Goal: Communication & Community: Answer question/provide support

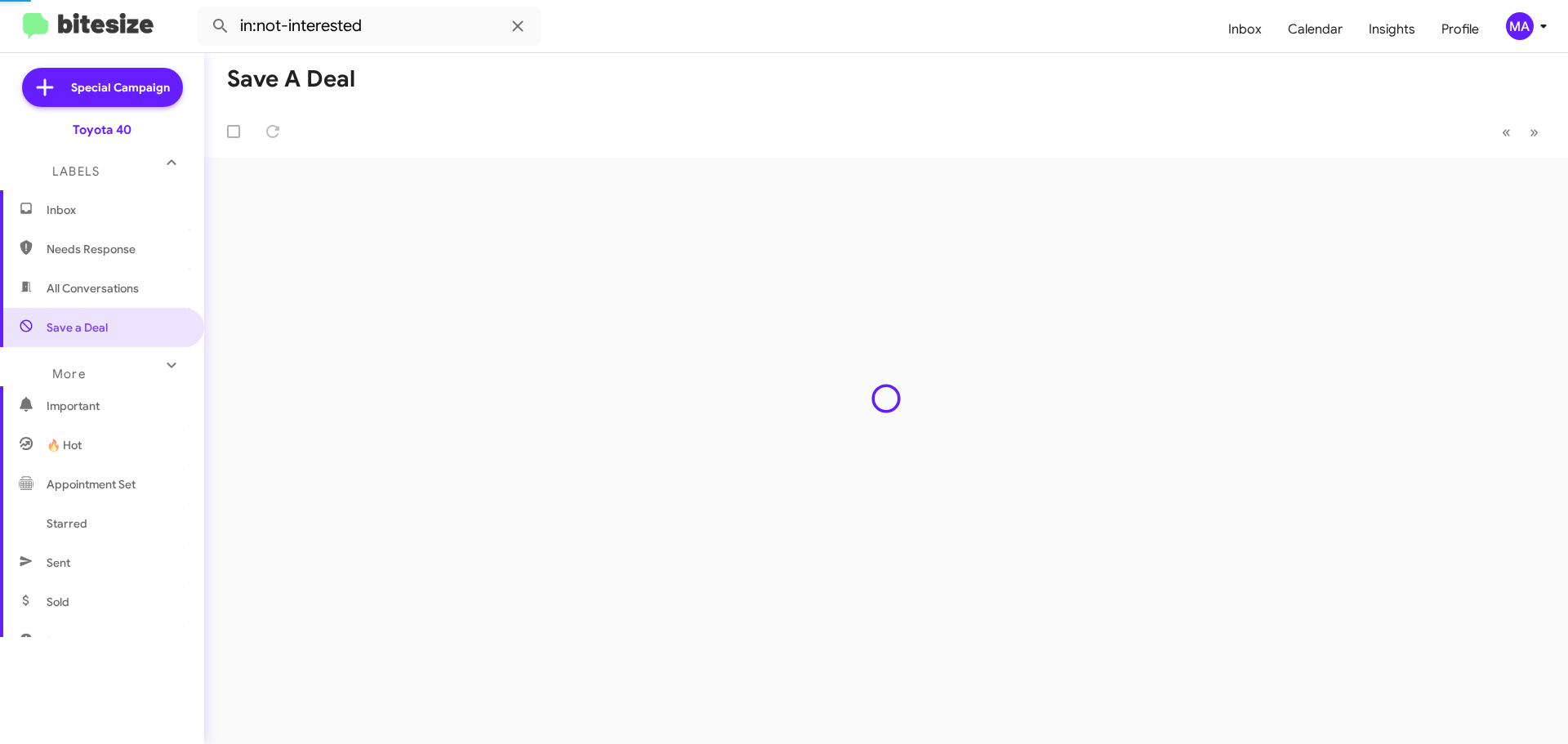
click at [94, 209] on span "Inbox" at bounding box center [116, 209] width 138 height 16
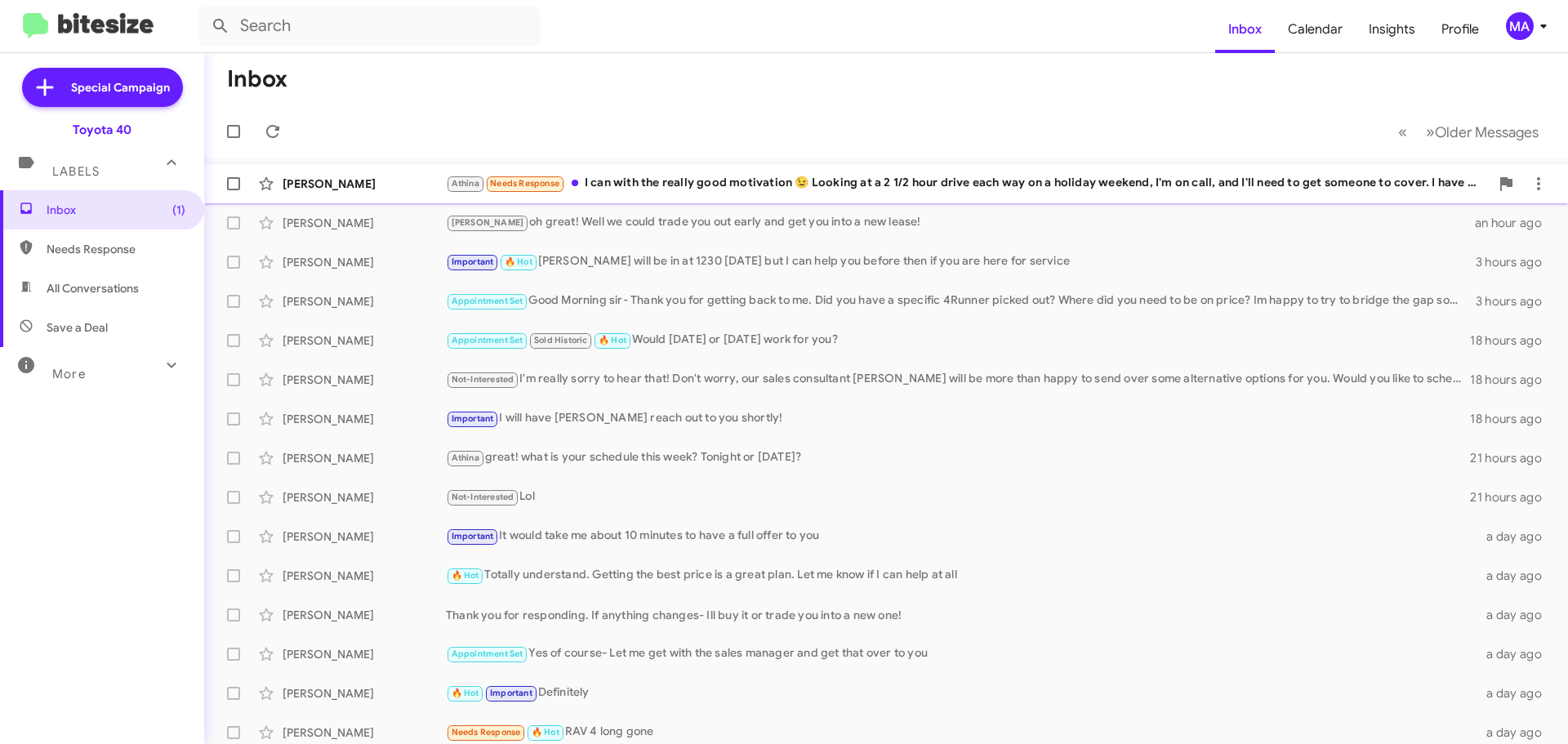
click at [720, 183] on div "Athina Needs Response I can with the really good motivation 😉 Looking at a 2 1/…" at bounding box center [967, 183] width 1044 height 19
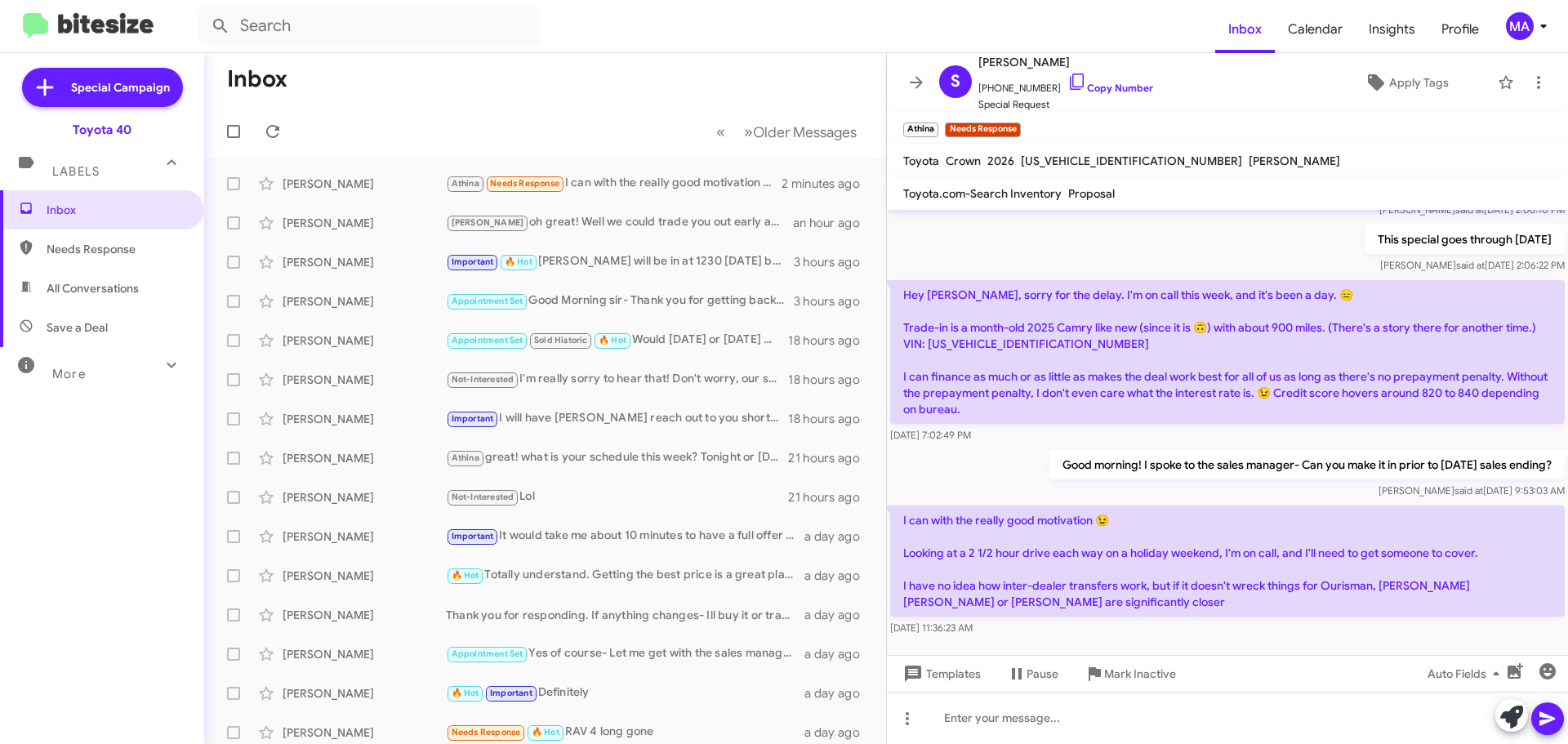
scroll to position [436, 0]
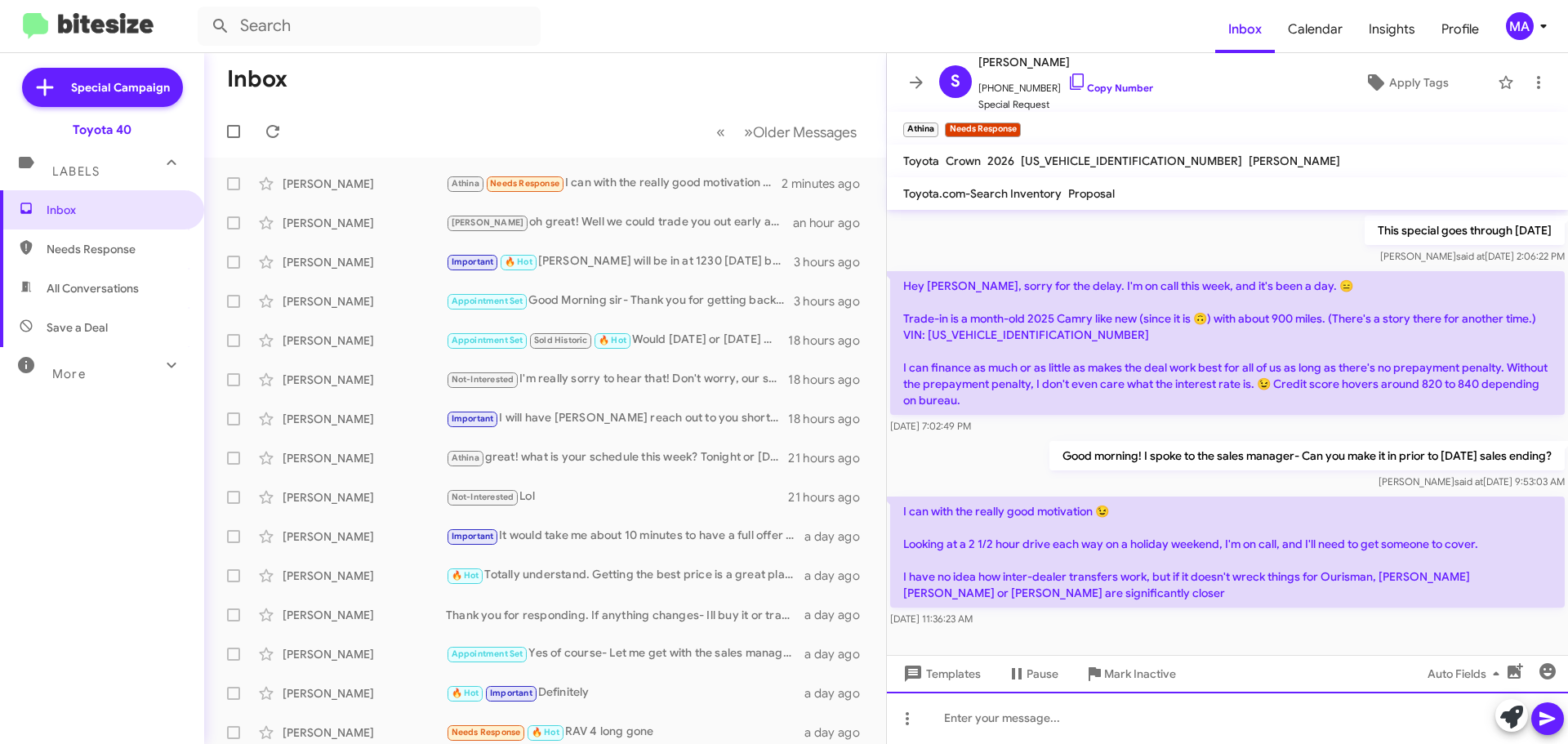
click at [1000, 721] on div at bounding box center [1226, 718] width 681 height 52
click at [942, 718] on div "We wouldn't be able to transfer this to them- so sorry about that!" at bounding box center [1226, 718] width 681 height 52
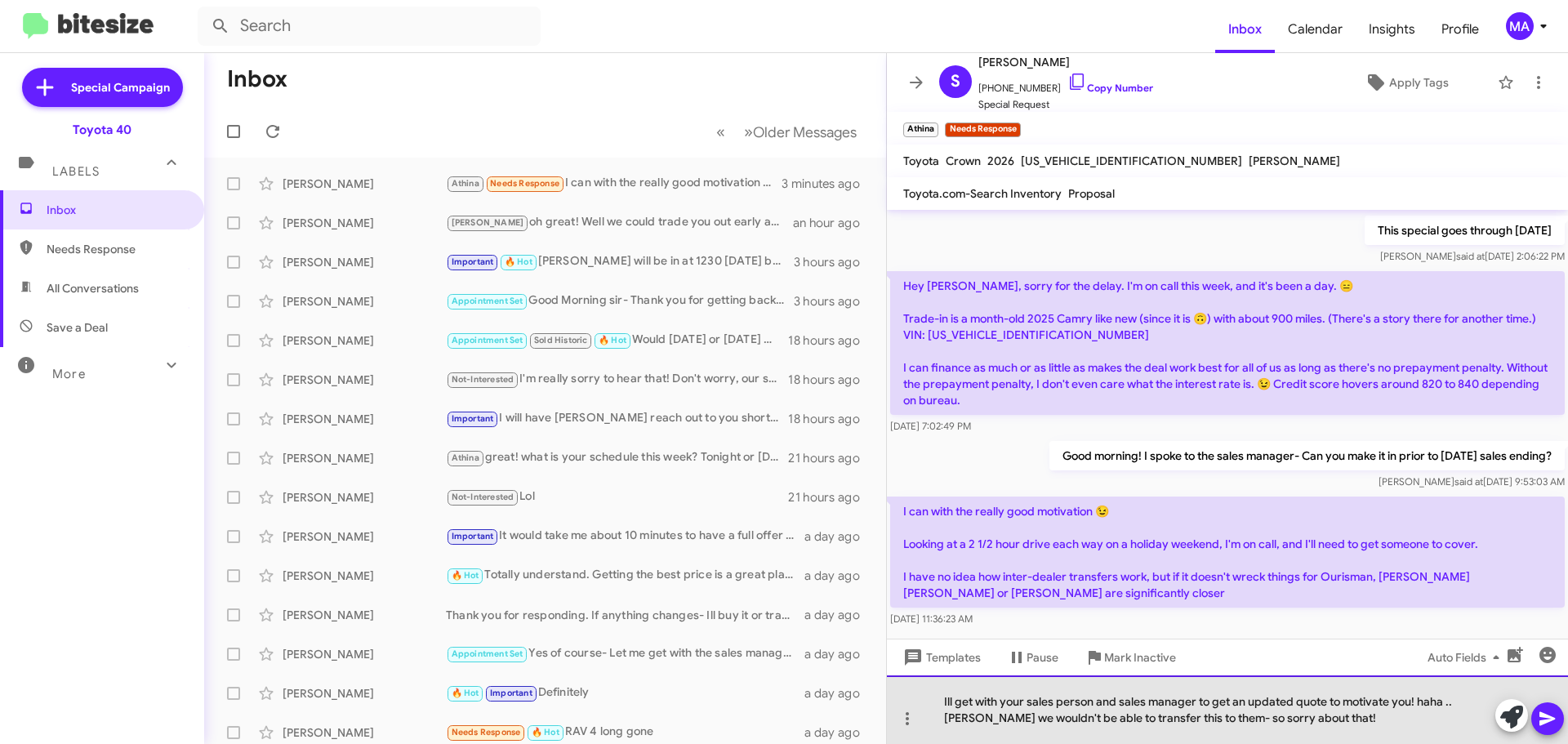
click at [1323, 720] on div "Ill get with your sales person and sales manager to get an updated quote to mot…" at bounding box center [1226, 709] width 681 height 68
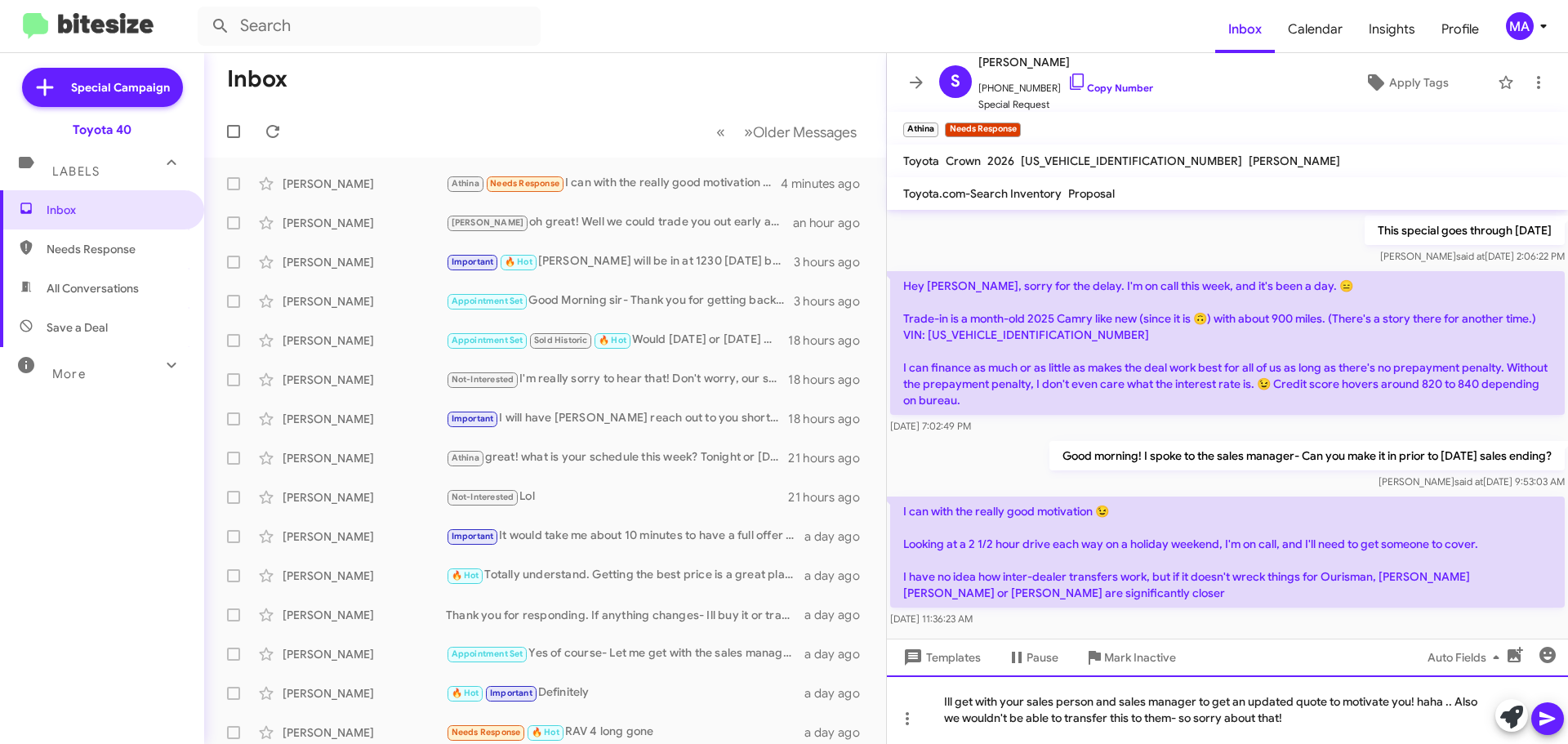
click at [1303, 722] on div "Ill get with your sales person and sales manager to get an updated quote to mot…" at bounding box center [1226, 709] width 681 height 68
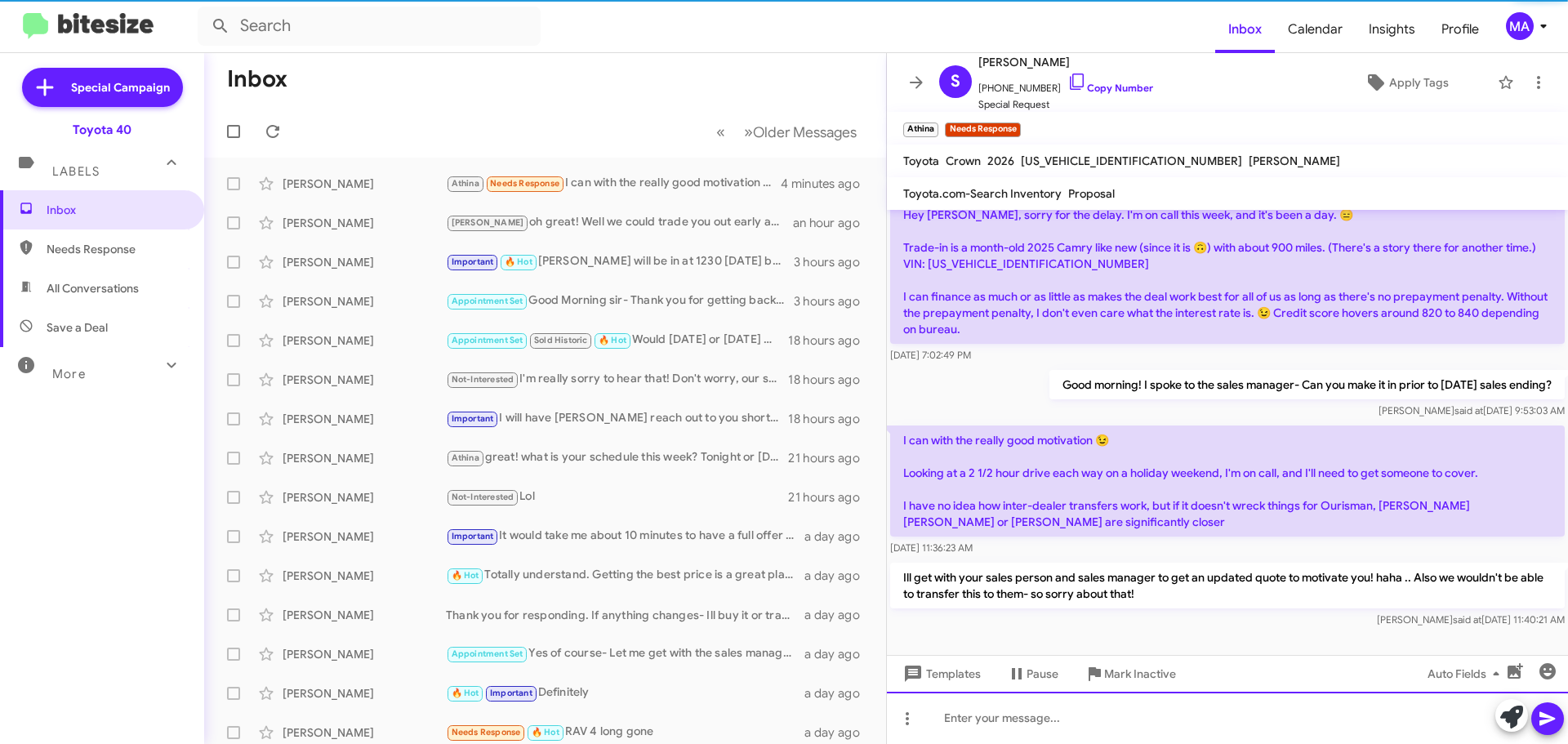
scroll to position [512, 0]
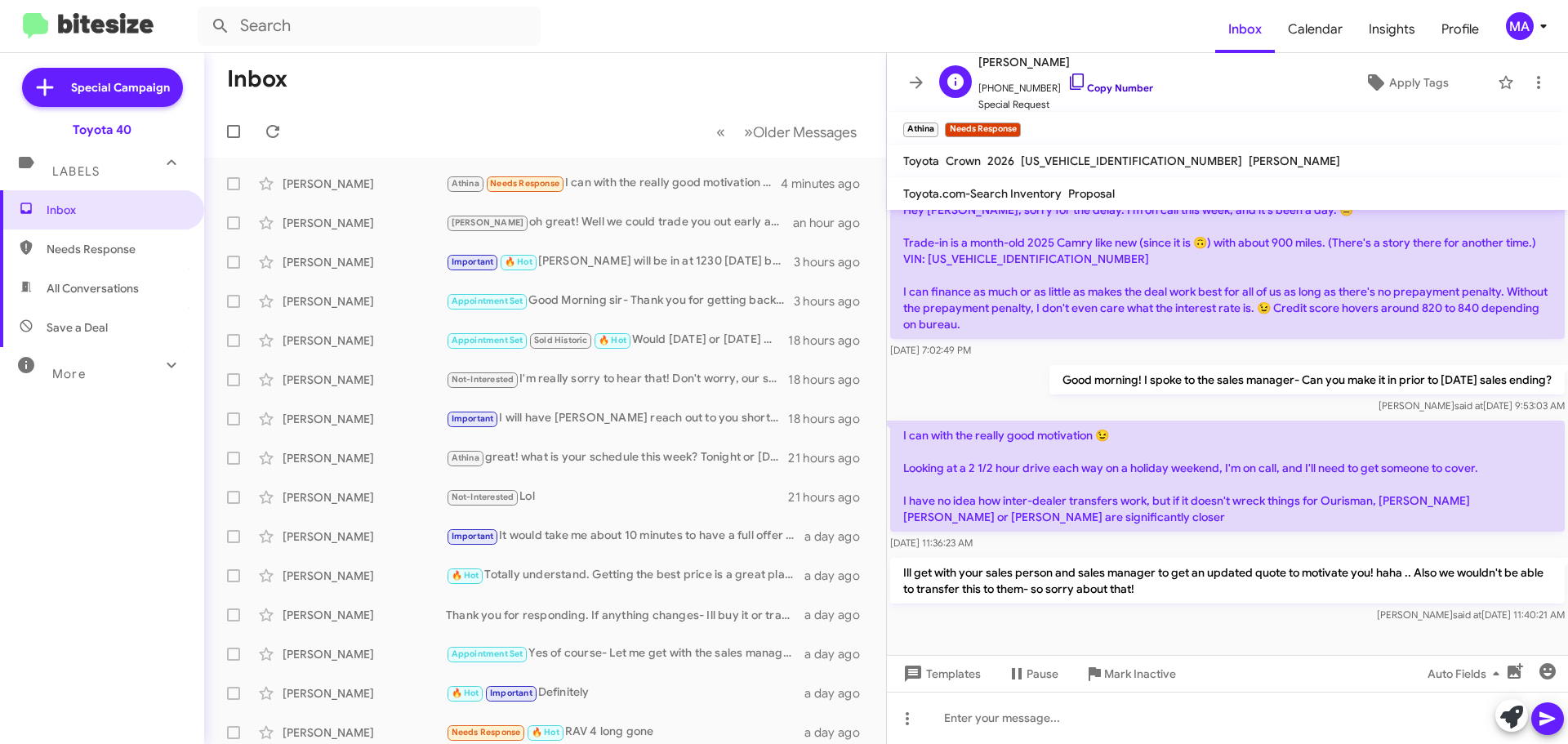
click at [1067, 80] on icon at bounding box center [1077, 81] width 20 height 20
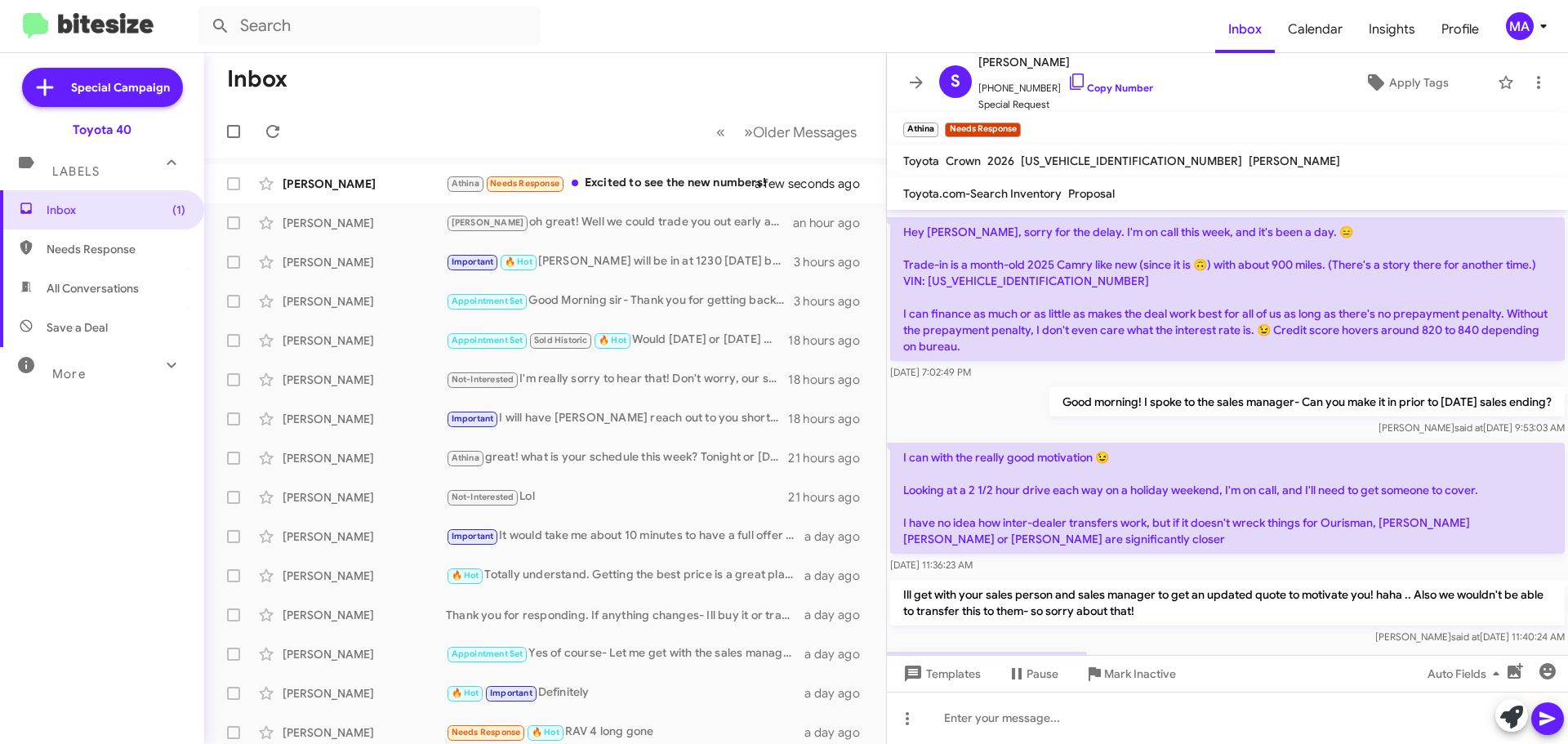
scroll to position [572, 0]
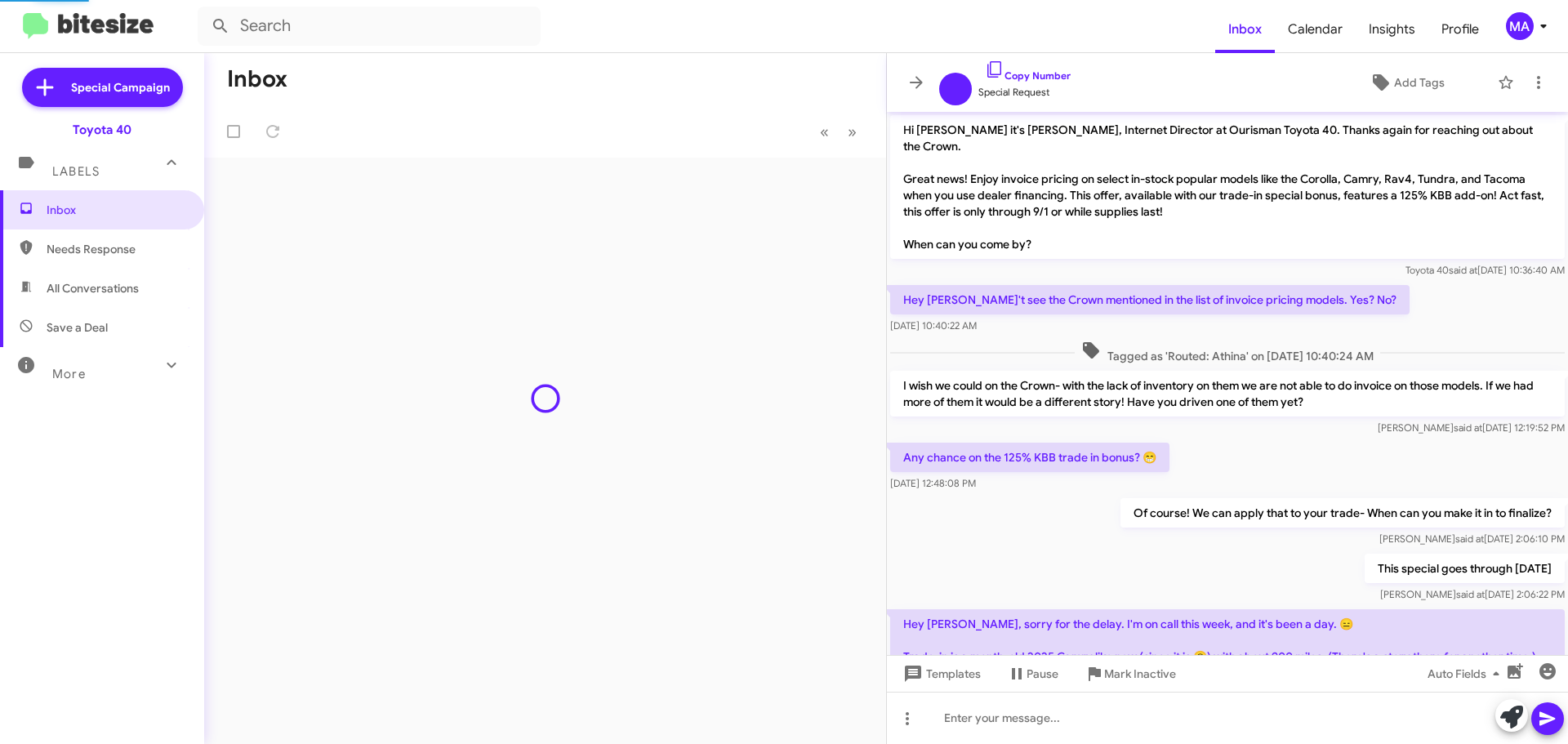
scroll to position [549, 0]
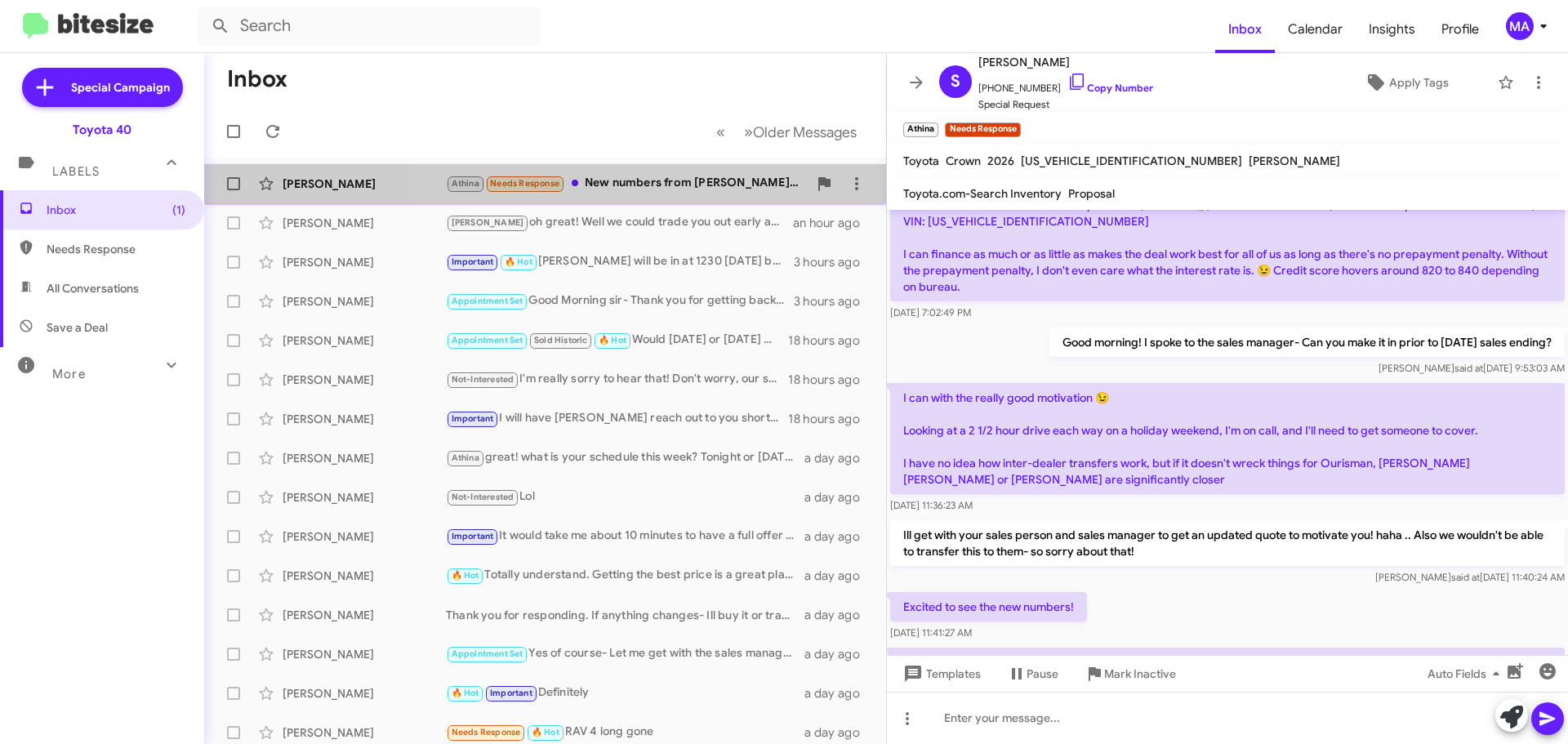
click at [653, 176] on div "Athina Needs Response New numbers from Omar and Derrick only reduced the price …" at bounding box center [626, 183] width 362 height 19
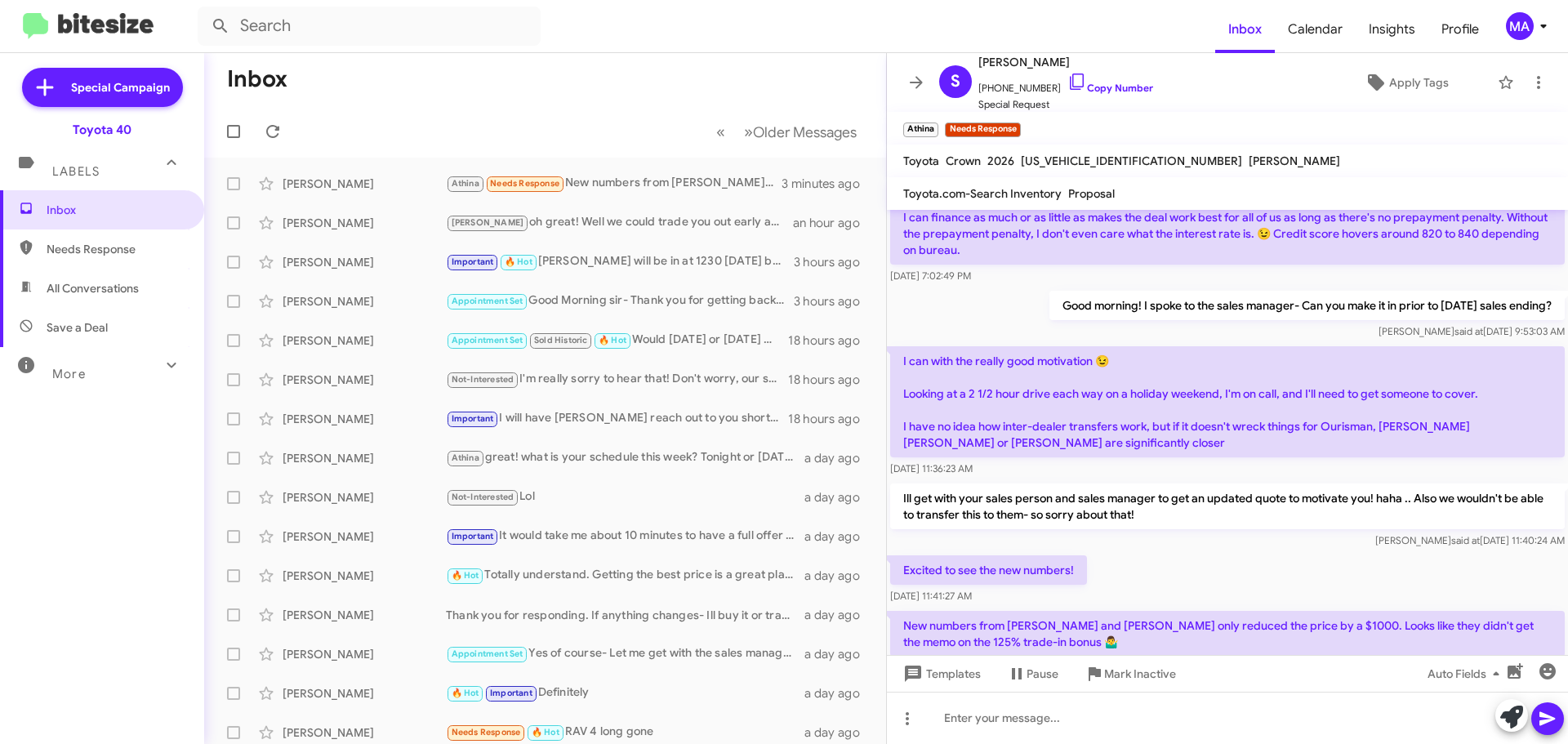
scroll to position [632, 0]
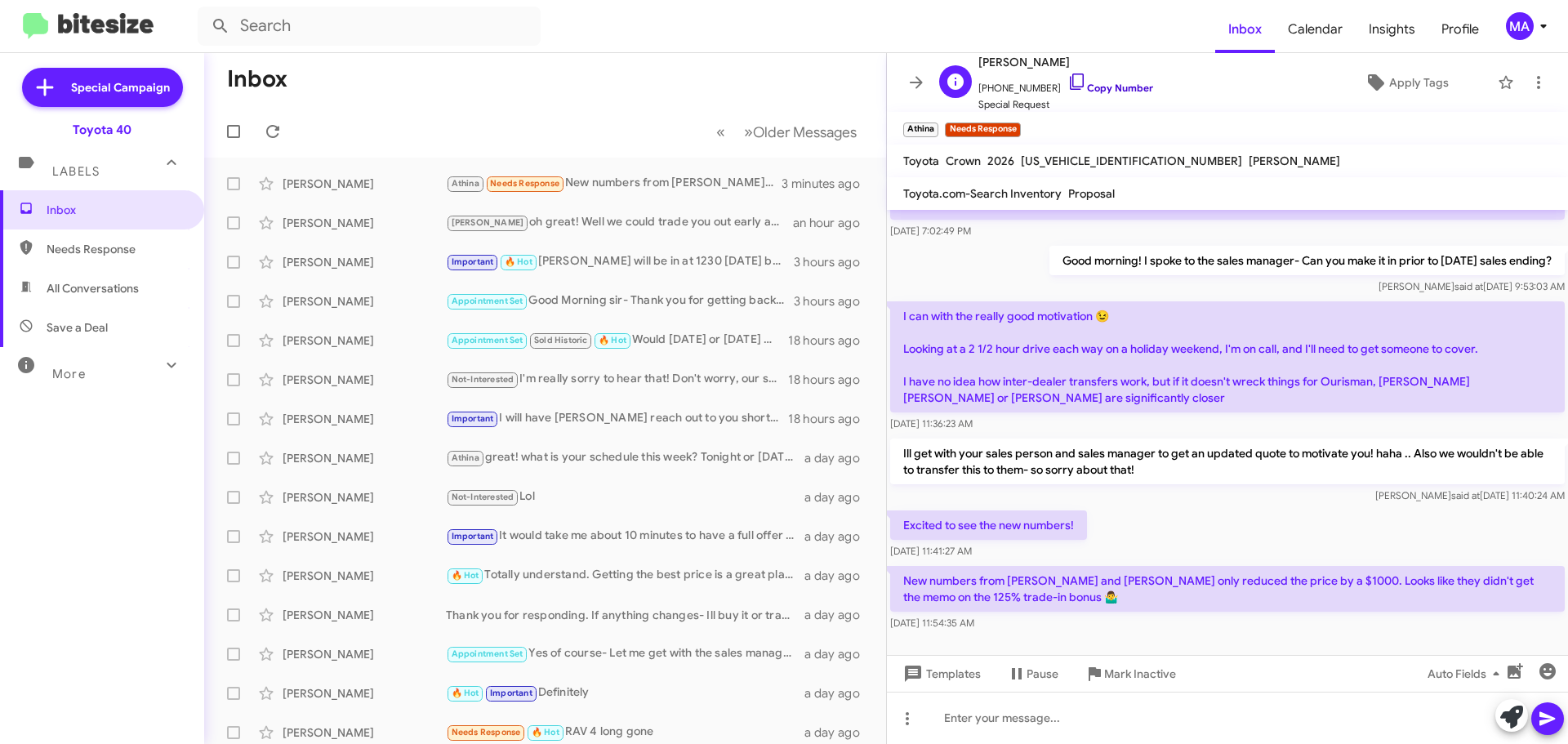
click at [1067, 75] on icon at bounding box center [1077, 81] width 20 height 20
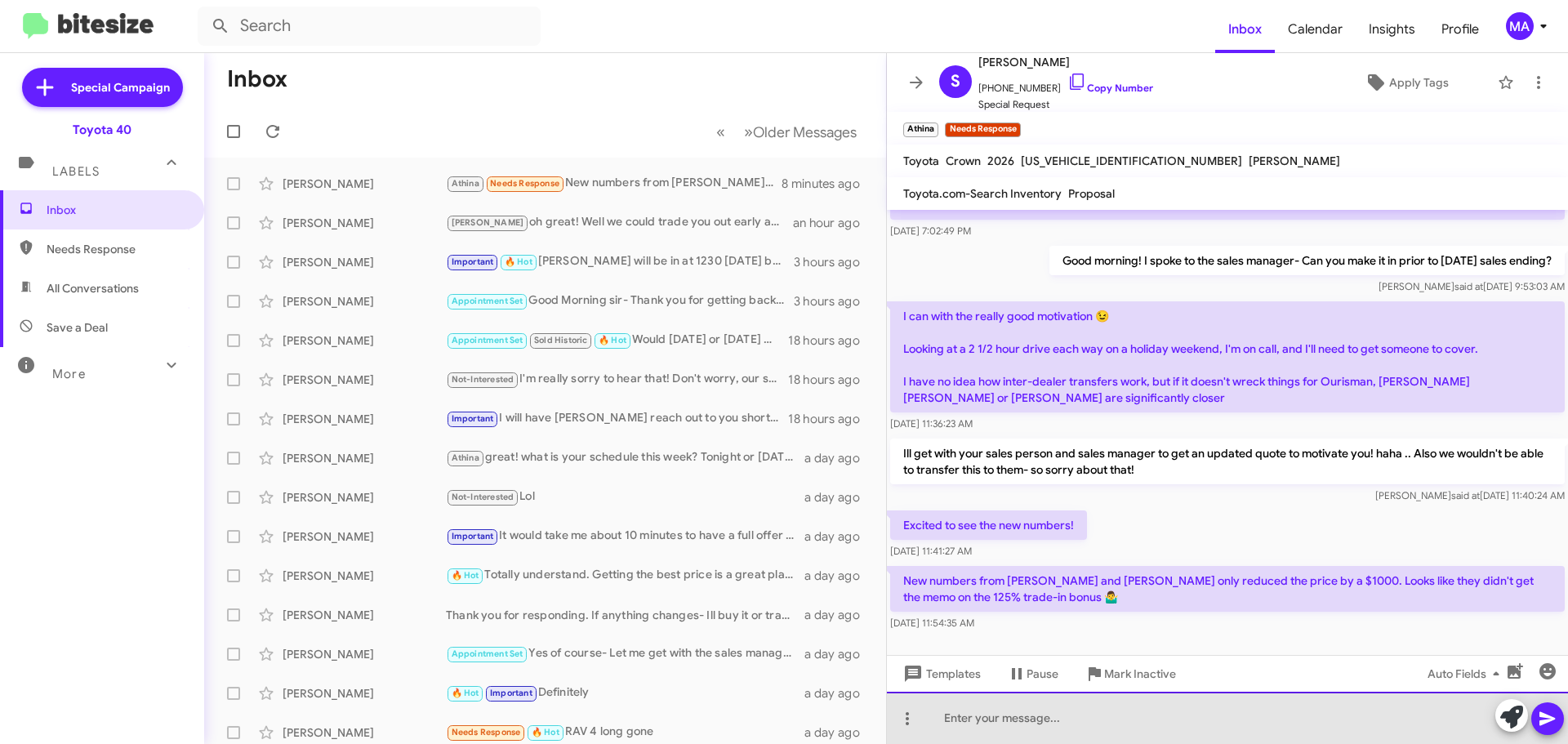
click at [971, 721] on div at bounding box center [1226, 718] width 681 height 52
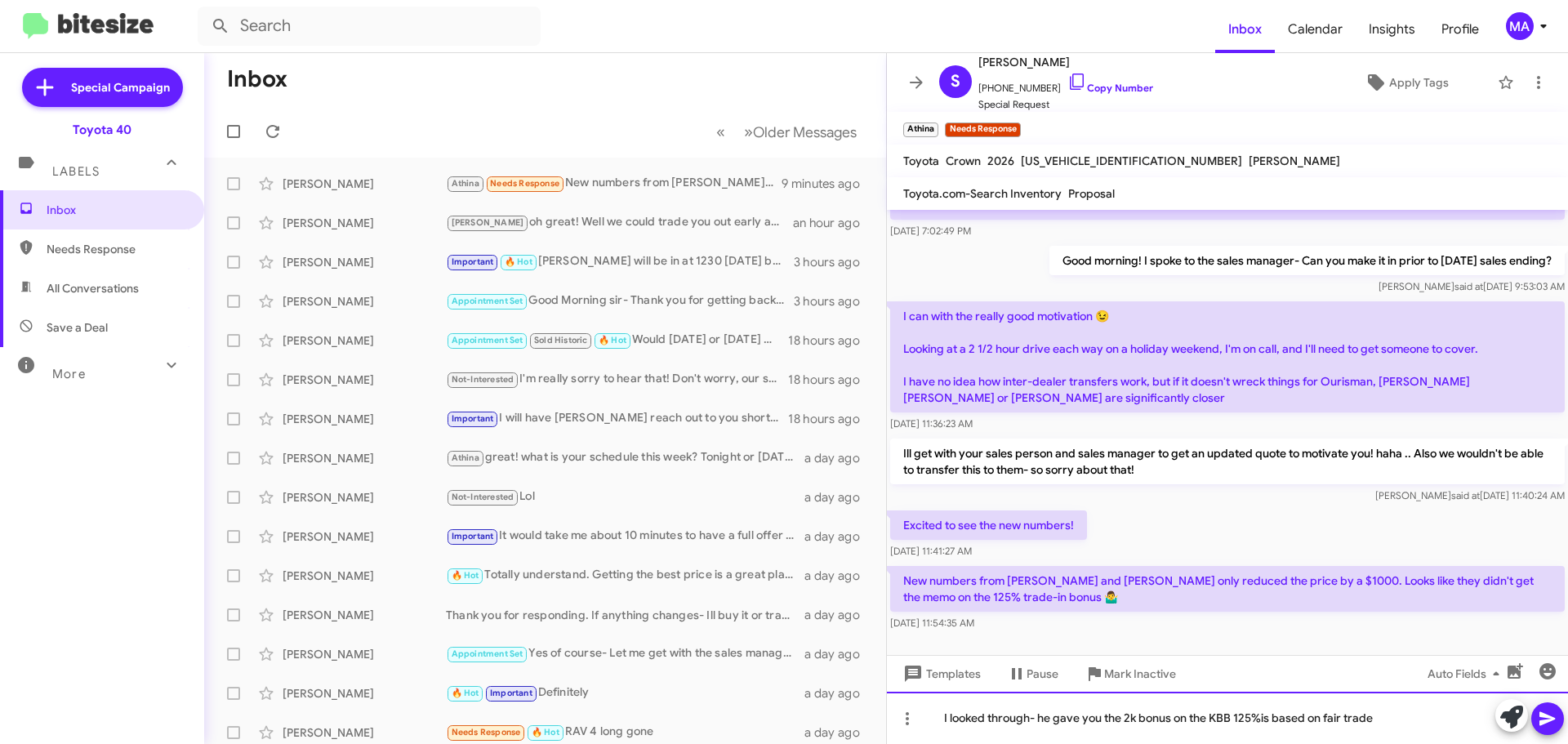
click at [1264, 720] on div "I looked through- he gave you the 2k bonus on the KBB 125%is based on fair trade" at bounding box center [1226, 718] width 681 height 52
click at [1398, 718] on div "I looked through- he gave you the 2k bonus on the KBB 125%.... The special is b…" at bounding box center [1226, 718] width 681 height 52
click at [1478, 722] on div "I looked through- he gave you the 2k bonus on the KBB 125%.... The special is b…" at bounding box center [1226, 718] width 681 height 52
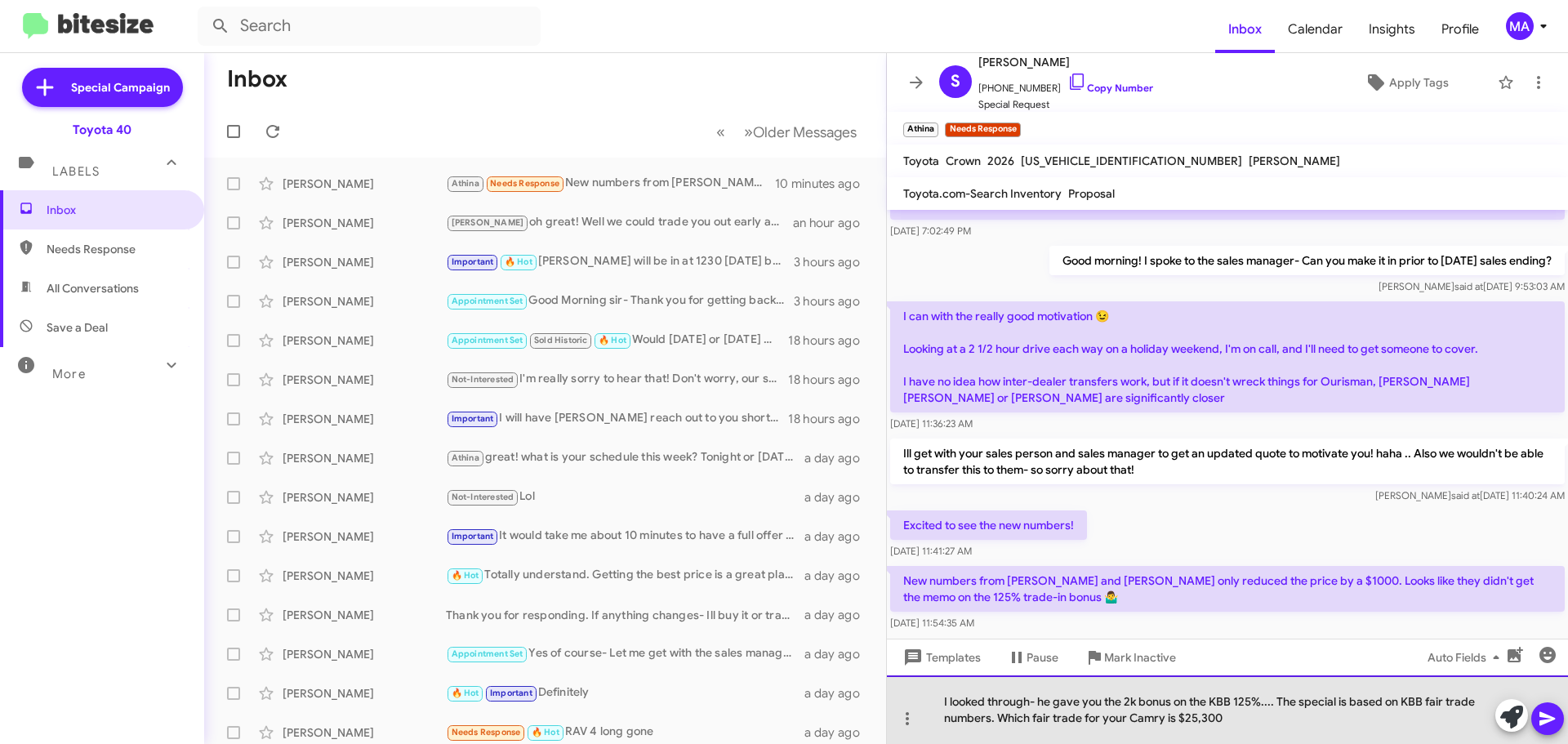
click at [1259, 722] on div "I looked through- he gave you the 2k bonus on the KBB 125%.... The special is b…" at bounding box center [1226, 709] width 681 height 68
click at [1294, 728] on div "I looked through- he gave you the 2k bonus on the KBB 125%.... The special is b…" at bounding box center [1226, 709] width 681 height 68
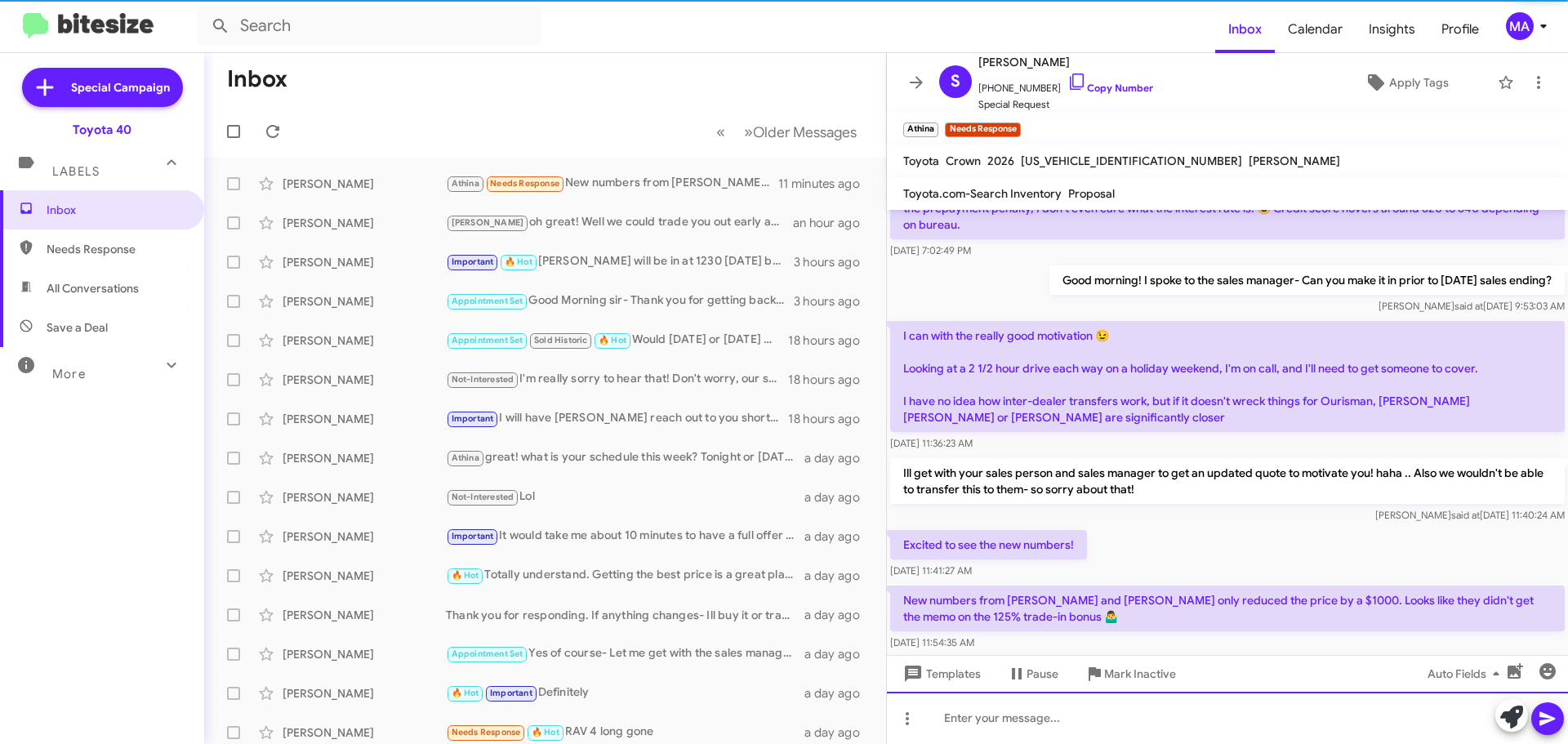
scroll to position [723, 0]
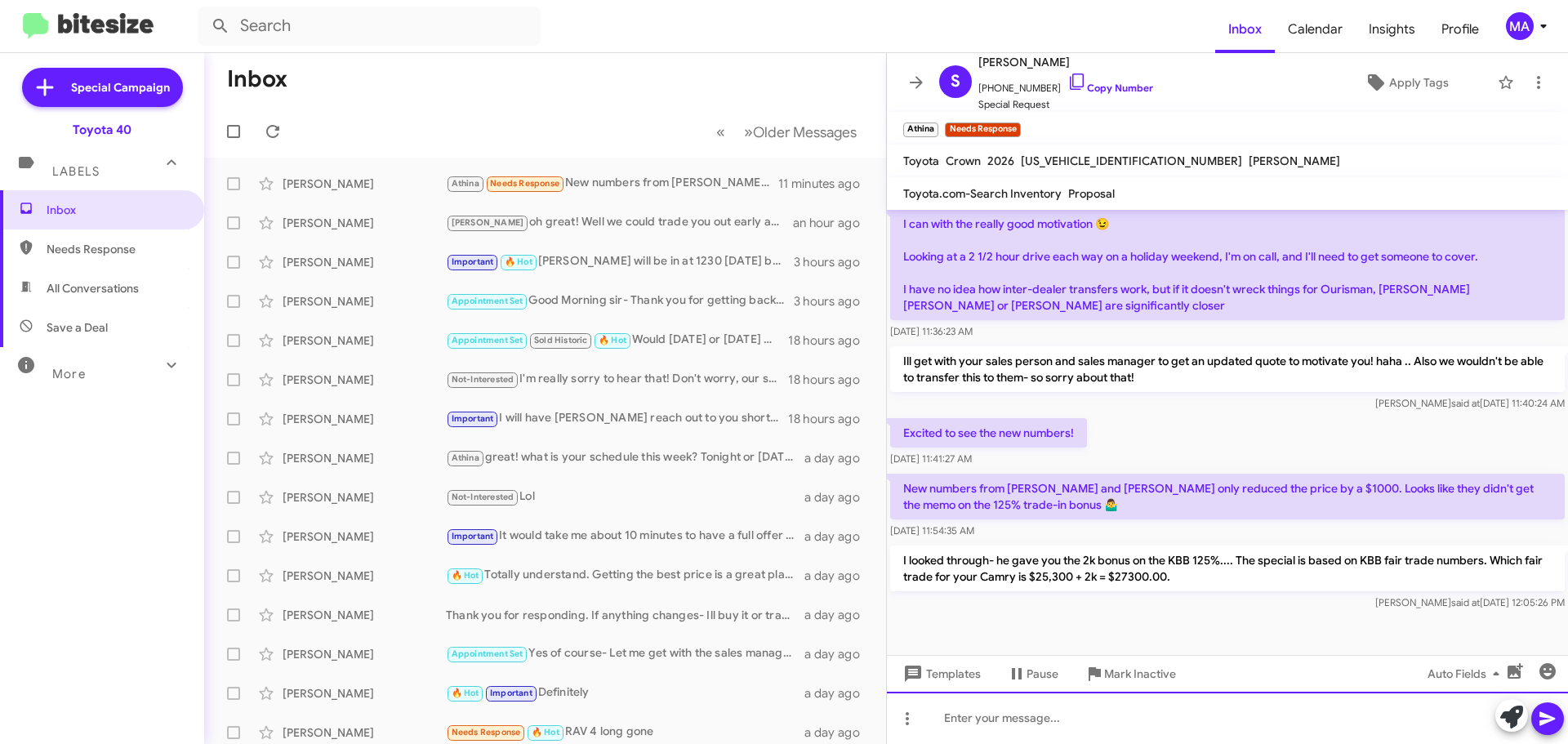
click at [1050, 719] on div at bounding box center [1226, 718] width 681 height 52
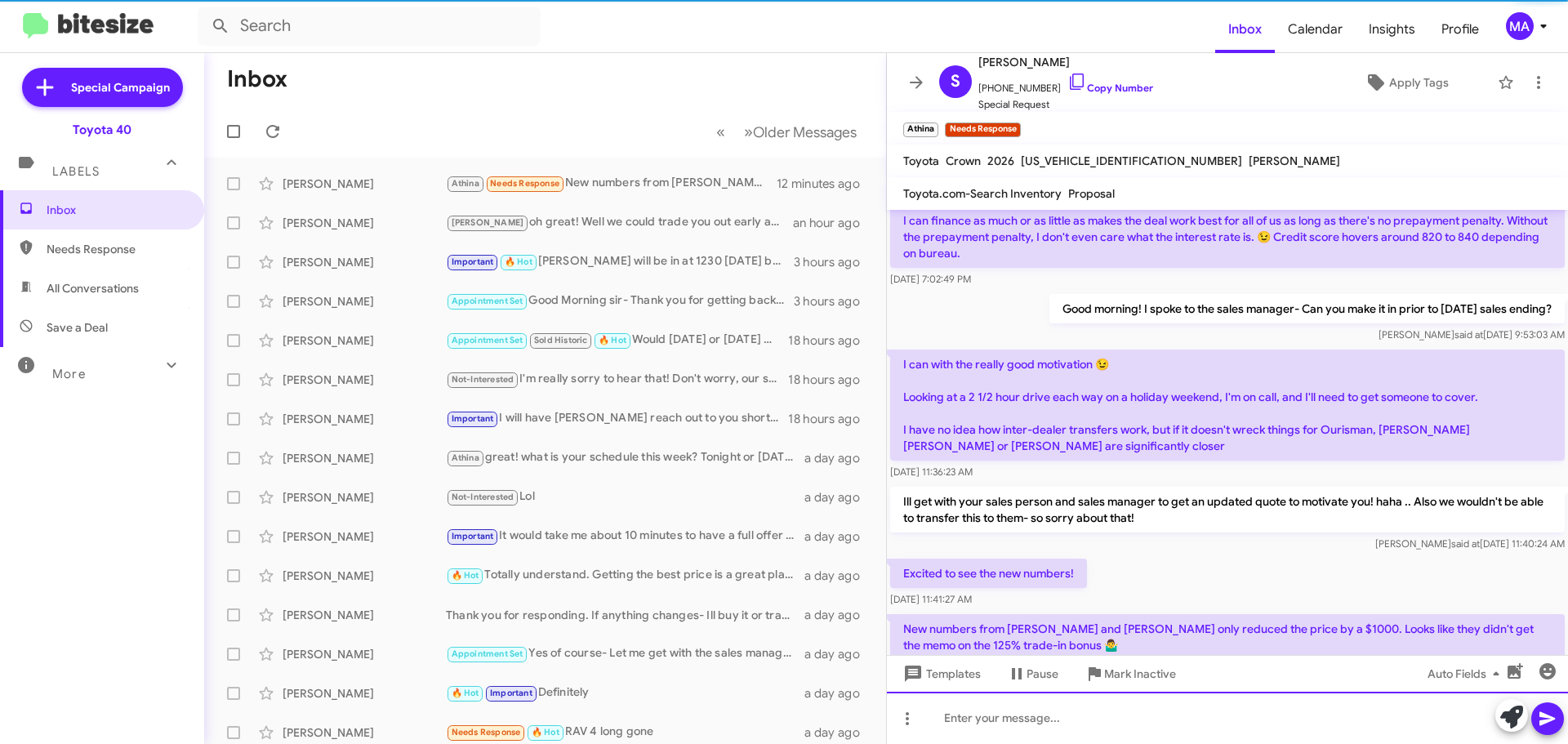
scroll to position [799, 0]
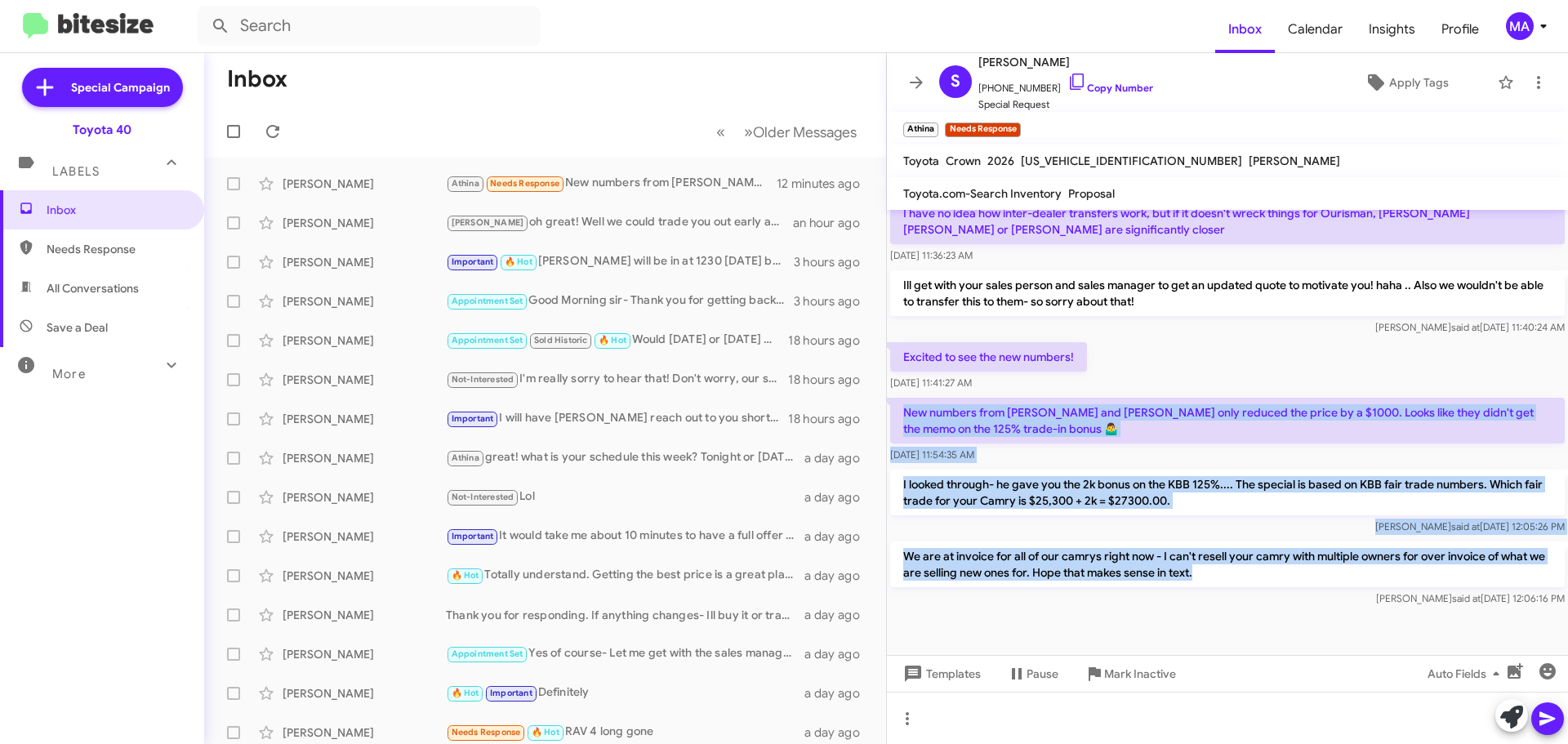
drag, startPoint x: 1223, startPoint y: 562, endPoint x: 898, endPoint y: 402, distance: 362.2
click at [898, 402] on div "Hi Steve it's Morgan Anderson, Internet Director at Ourisman Toyota 40. Thanks …" at bounding box center [1226, 10] width 681 height 1200
copy div "New numbers from Omar and Derrick only reduced the price by a $1000. Looks like…"
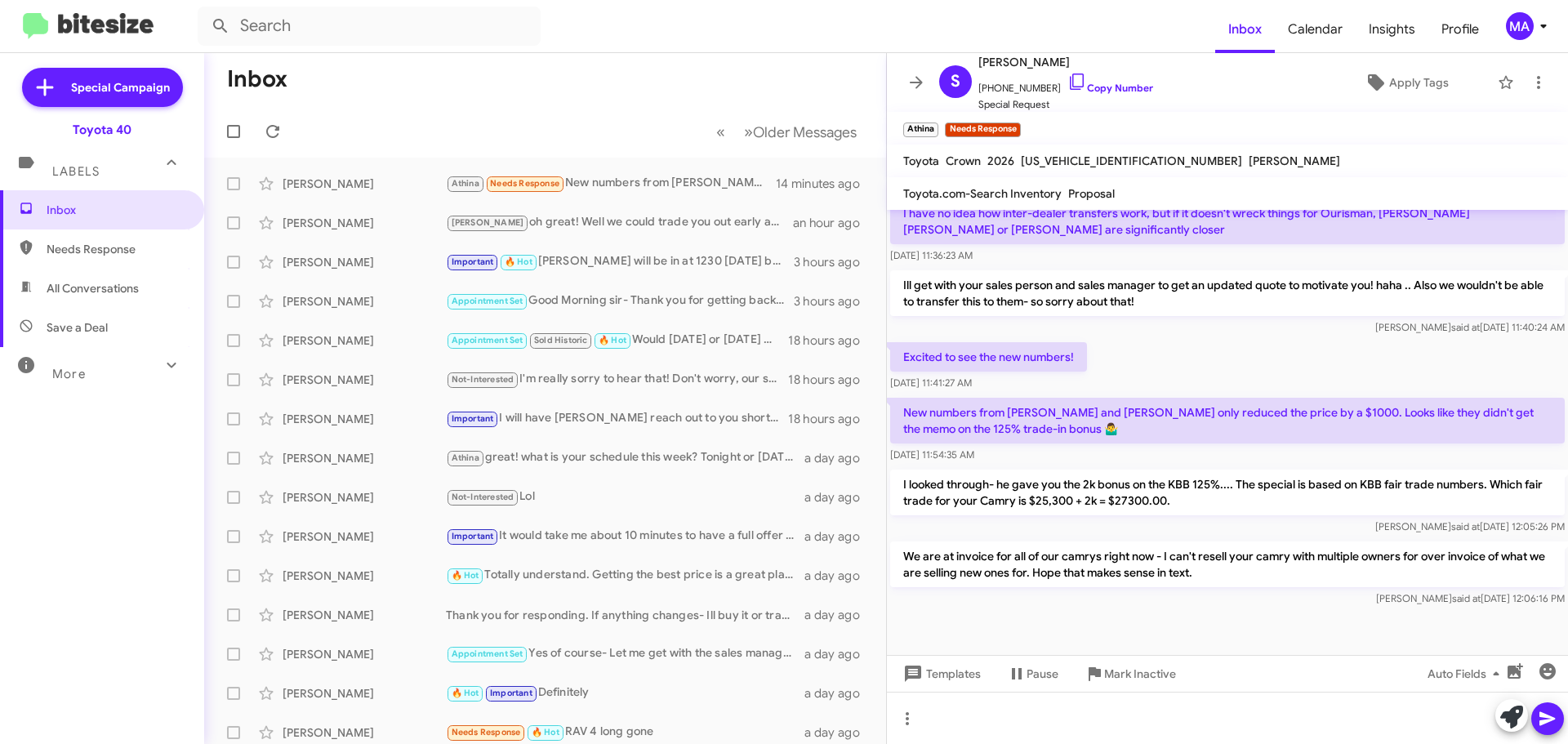
click at [1134, 615] on div at bounding box center [1226, 640] width 681 height 61
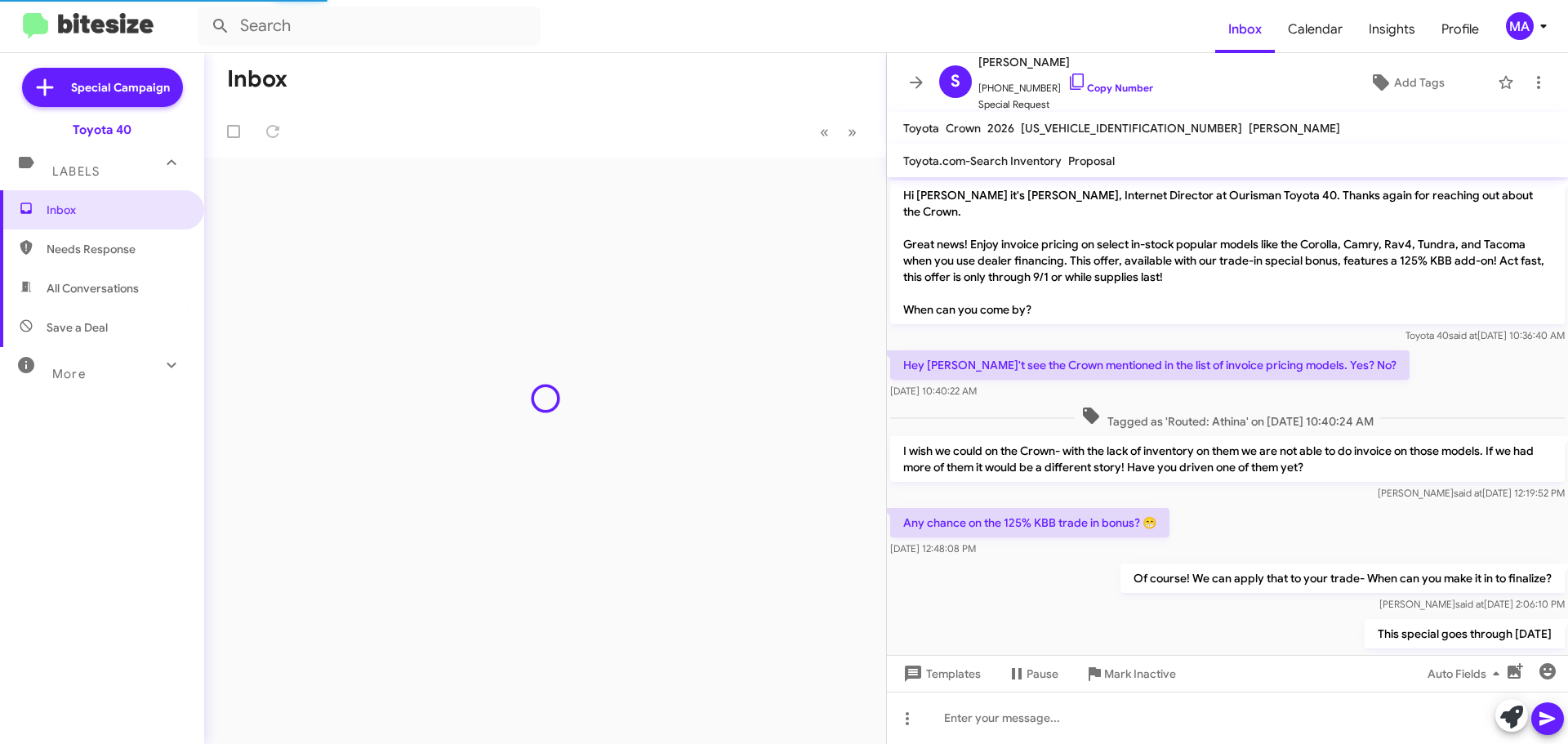
scroll to position [766, 0]
